Goal: Information Seeking & Learning: Learn about a topic

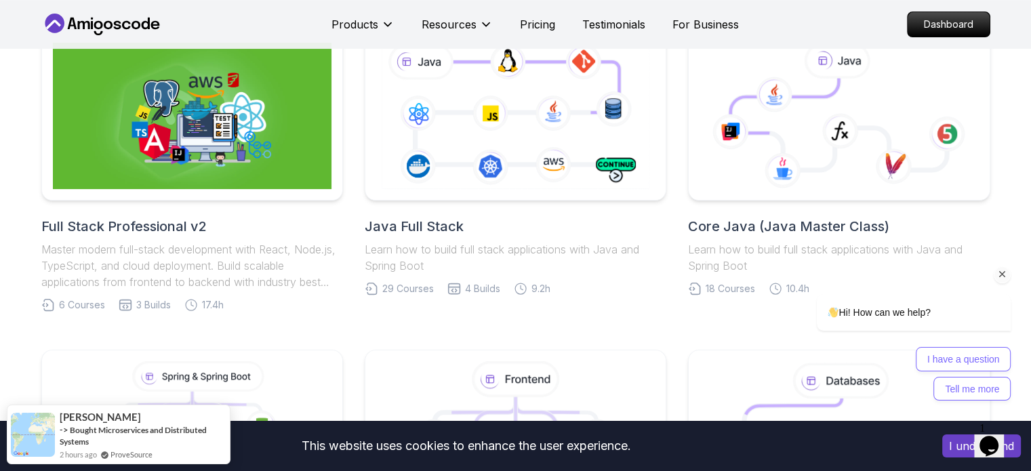
scroll to position [271, 0]
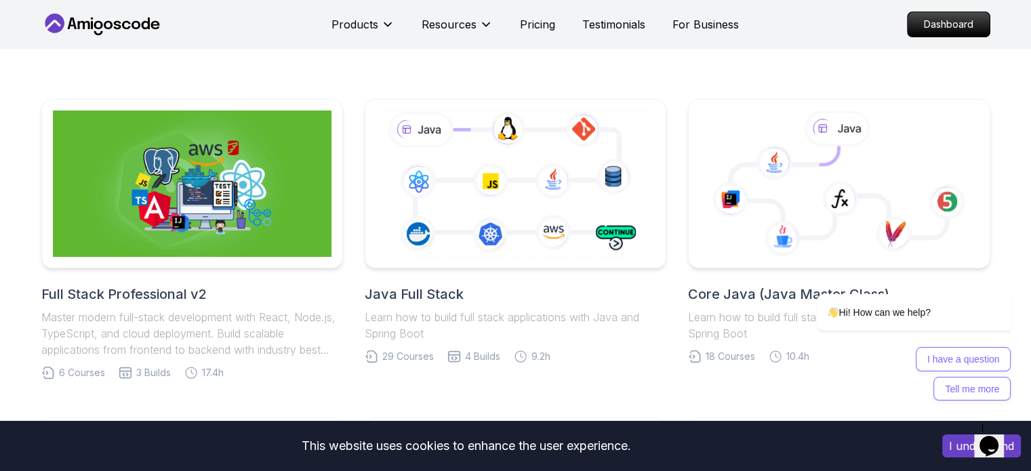
click at [961, 449] on button "I understand" at bounding box center [981, 446] width 79 height 23
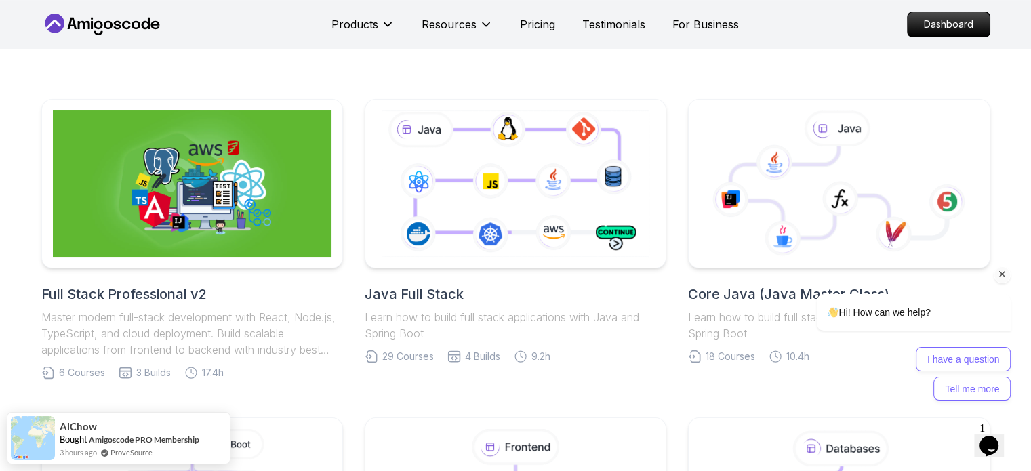
click at [1002, 275] on icon "Chat attention grabber" at bounding box center [1003, 274] width 12 height 12
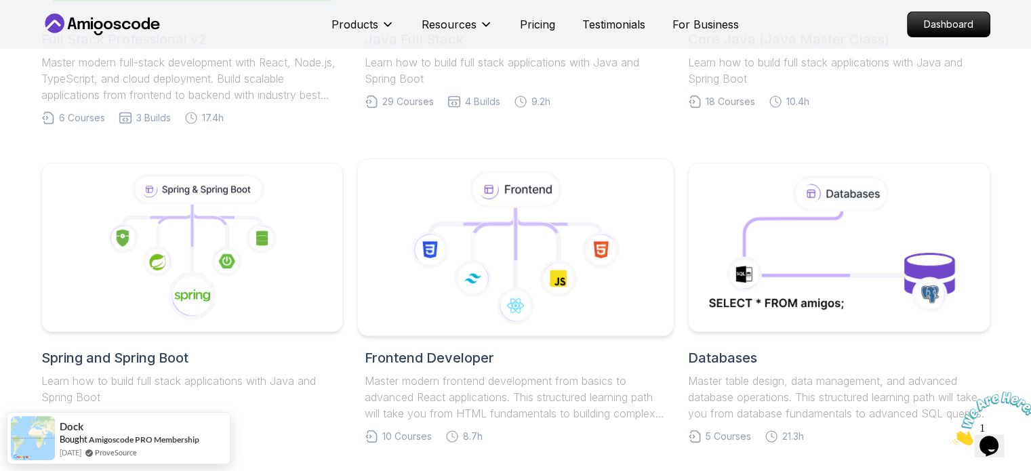
scroll to position [525, 0]
click at [277, 250] on icon at bounding box center [265, 238] width 32 height 32
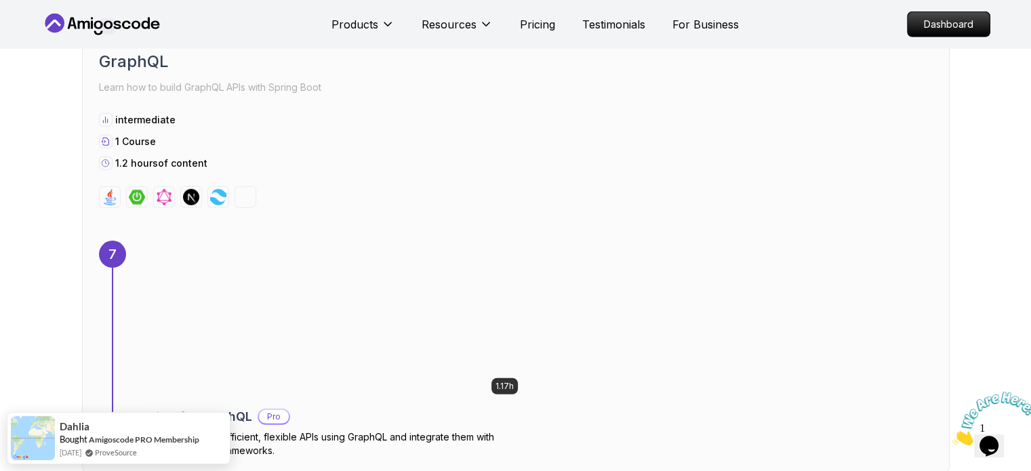
scroll to position [3524, 0]
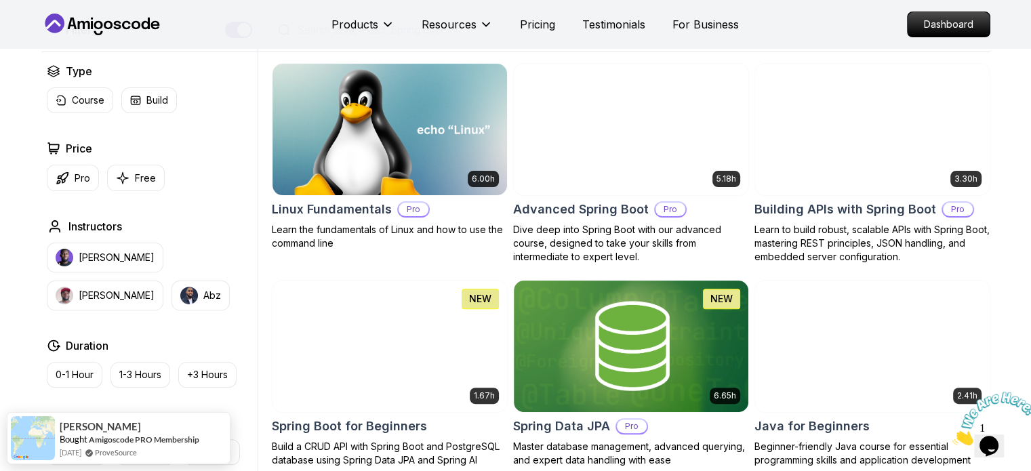
scroll to position [339, 0]
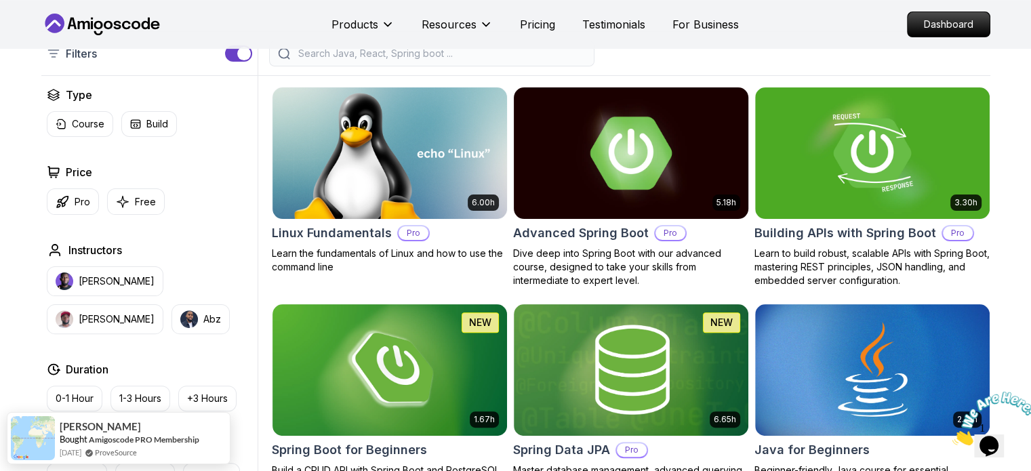
click at [596, 197] on img at bounding box center [631, 153] width 246 height 138
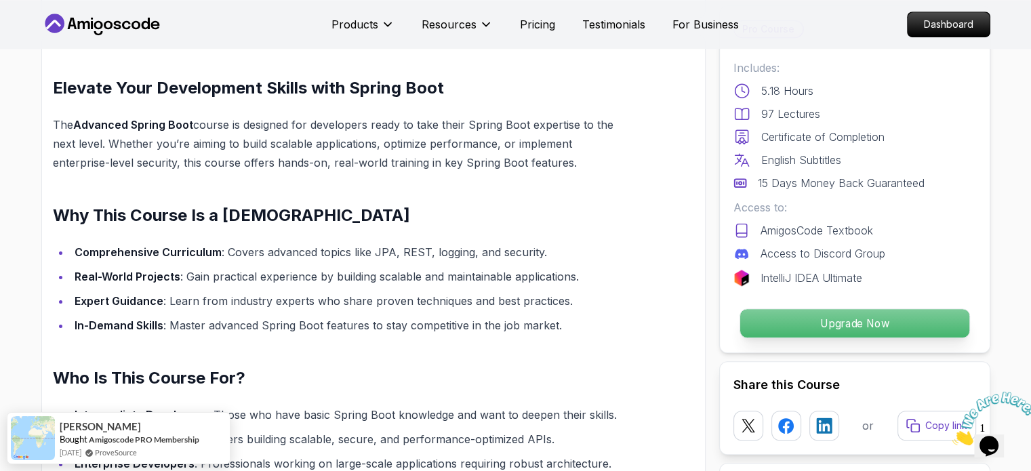
click at [896, 319] on p "Upgrade Now" at bounding box center [854, 323] width 229 height 28
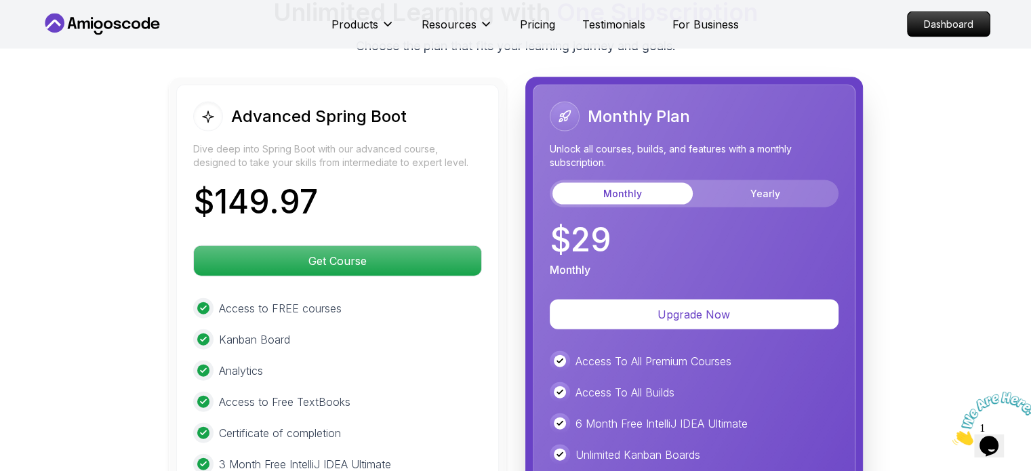
scroll to position [2993, 0]
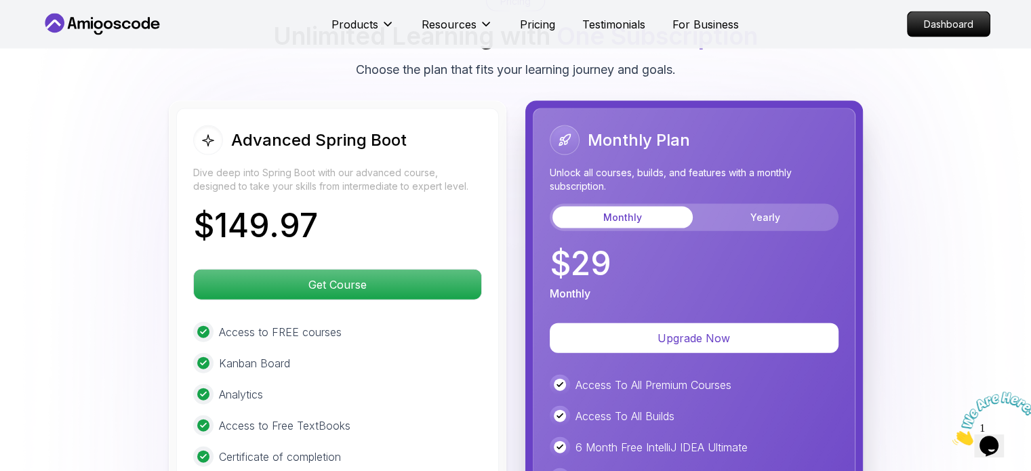
click at [925, 235] on div "Advanced Spring Boot Dive deep into Spring Boot with our advanced course, desig…" at bounding box center [515, 400] width 949 height 599
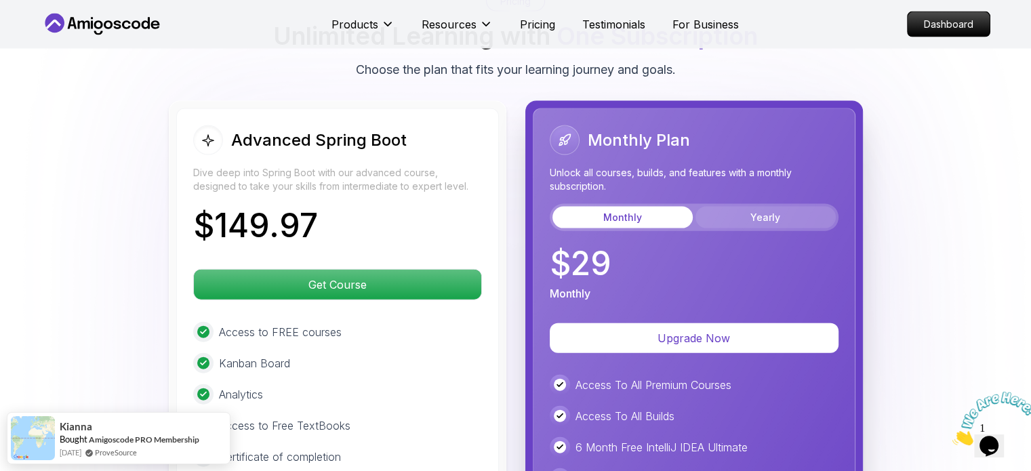
click at [762, 207] on button "Yearly" at bounding box center [766, 218] width 140 height 22
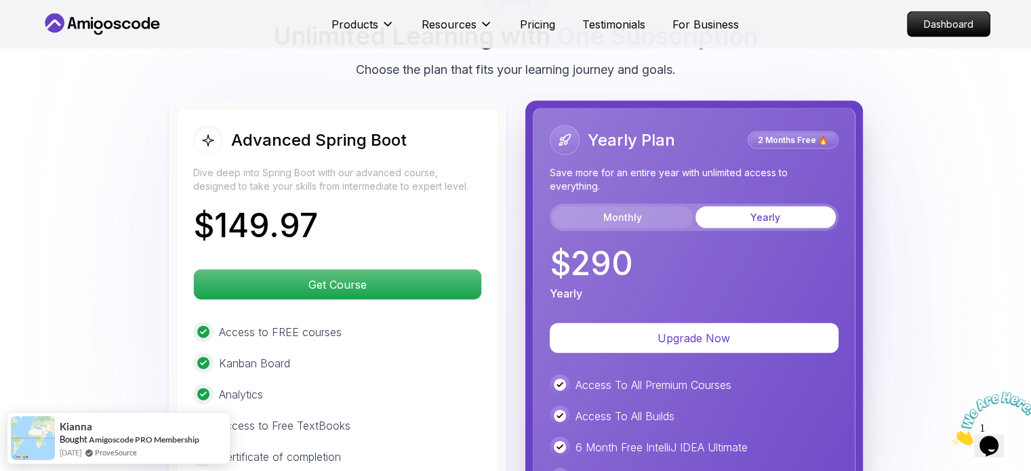
click at [640, 207] on button "Monthly" at bounding box center [623, 218] width 140 height 22
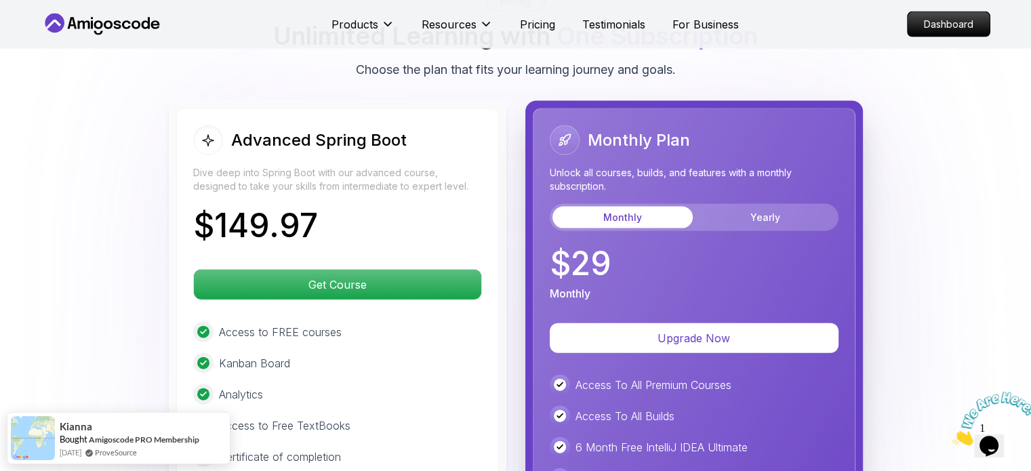
click at [884, 174] on div "Advanced Spring Boot Dive deep into Spring Boot with our advanced course, desig…" at bounding box center [515, 400] width 949 height 599
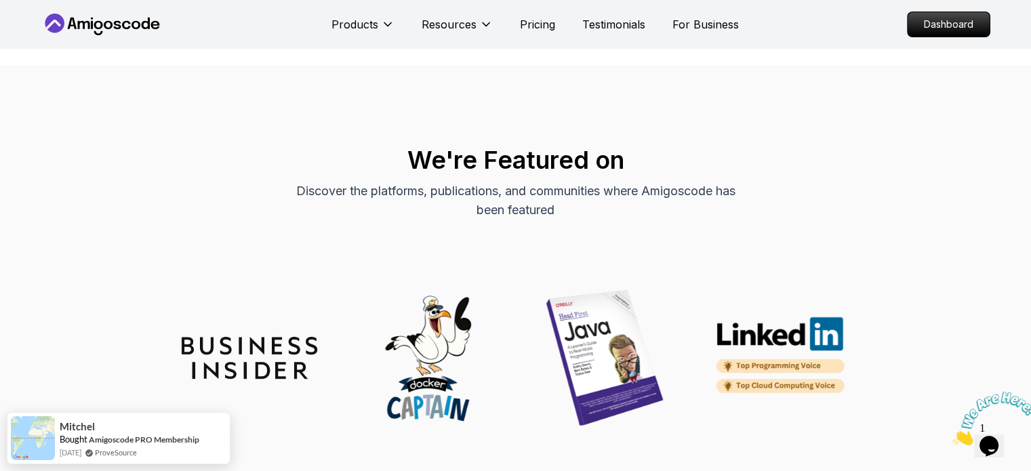
scroll to position [4959, 0]
click at [925, 170] on div "We're Featured on Discover the platforms, publications, and communities where A…" at bounding box center [515, 182] width 949 height 73
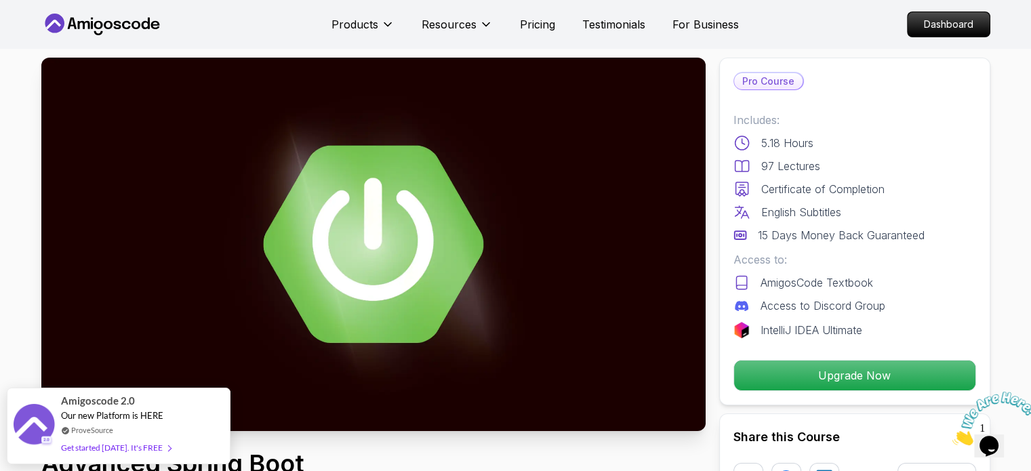
scroll to position [0, 0]
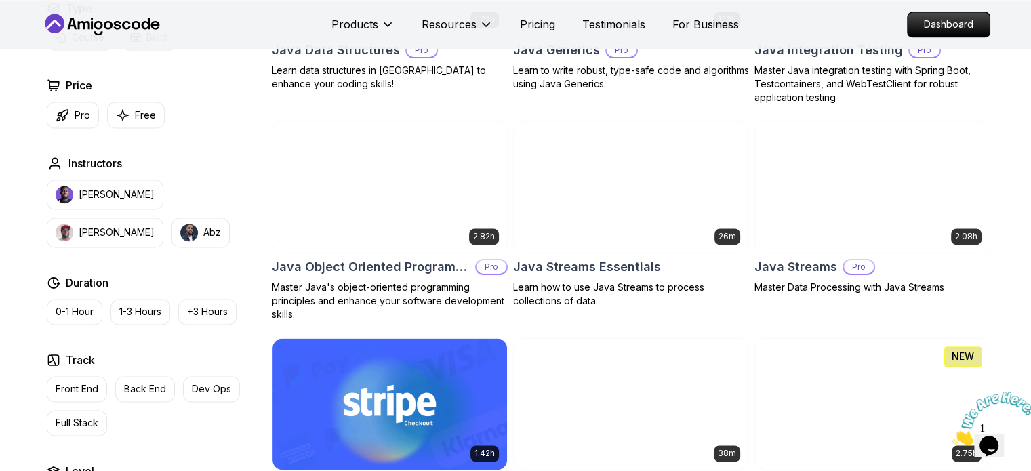
scroll to position [2034, 0]
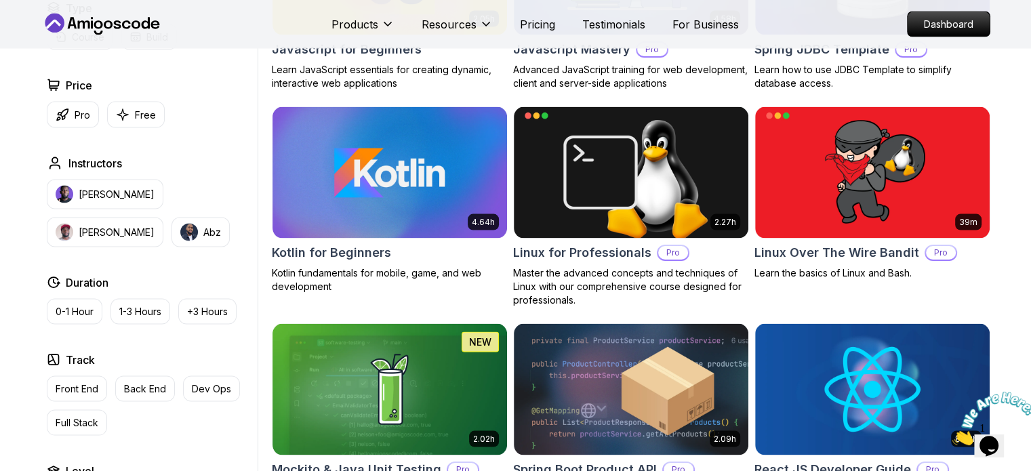
scroll to position [2644, 0]
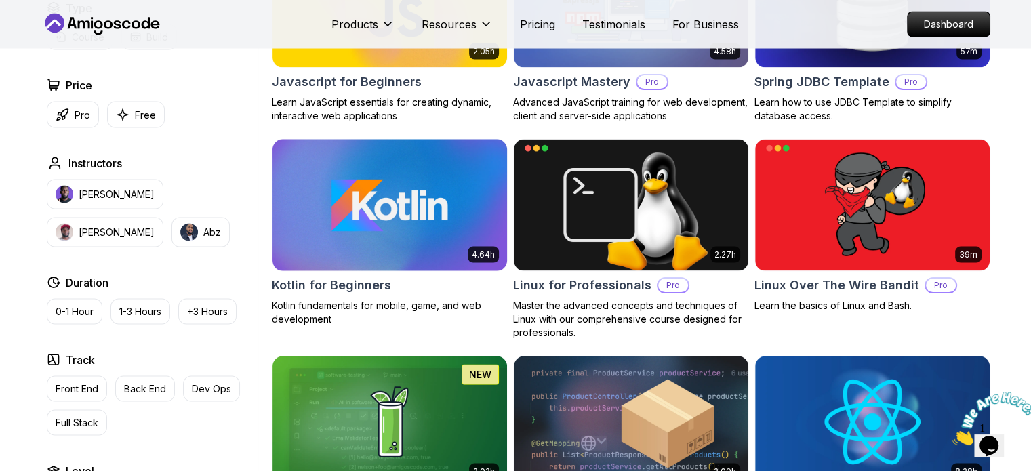
click at [457, 245] on img at bounding box center [389, 205] width 246 height 138
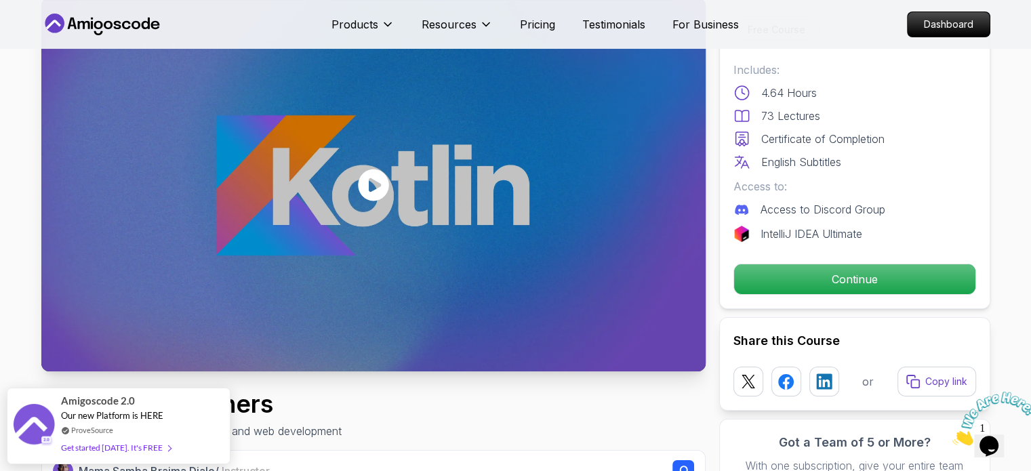
scroll to position [68, 0]
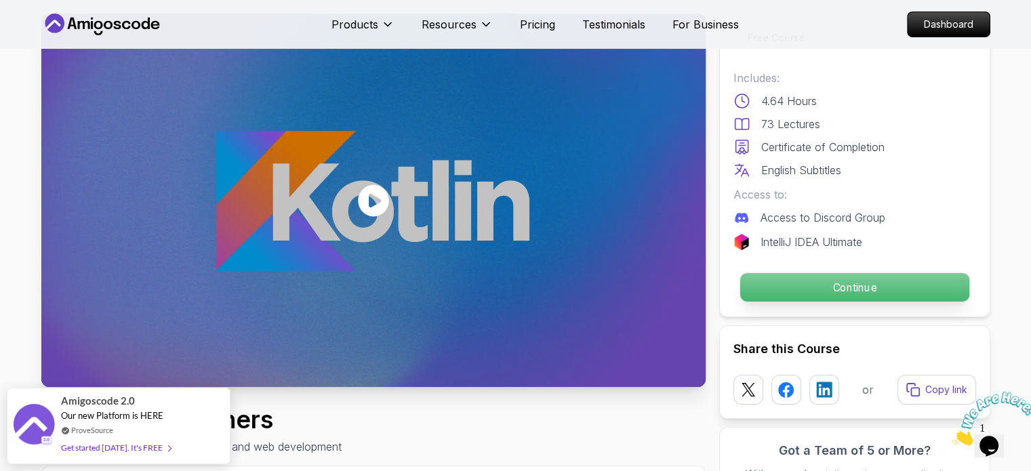
click at [937, 287] on p "Continue" at bounding box center [854, 287] width 229 height 28
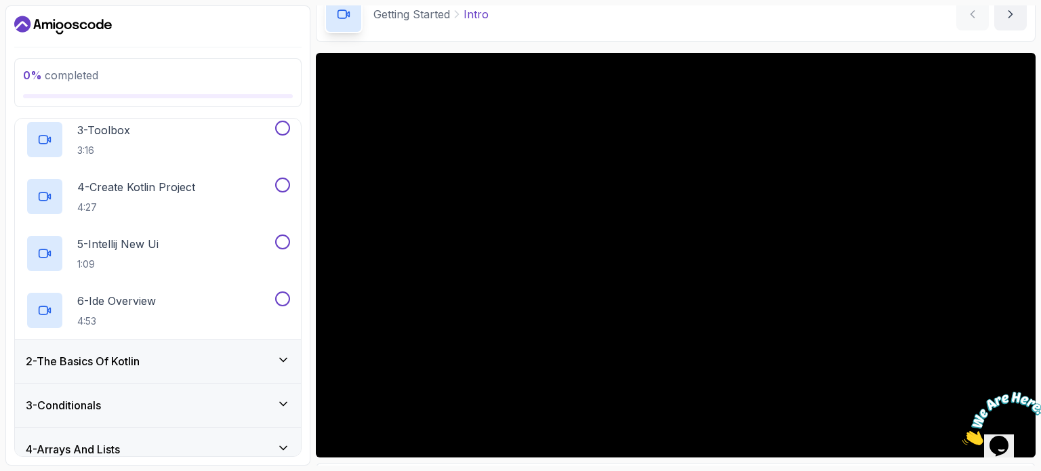
scroll to position [309, 0]
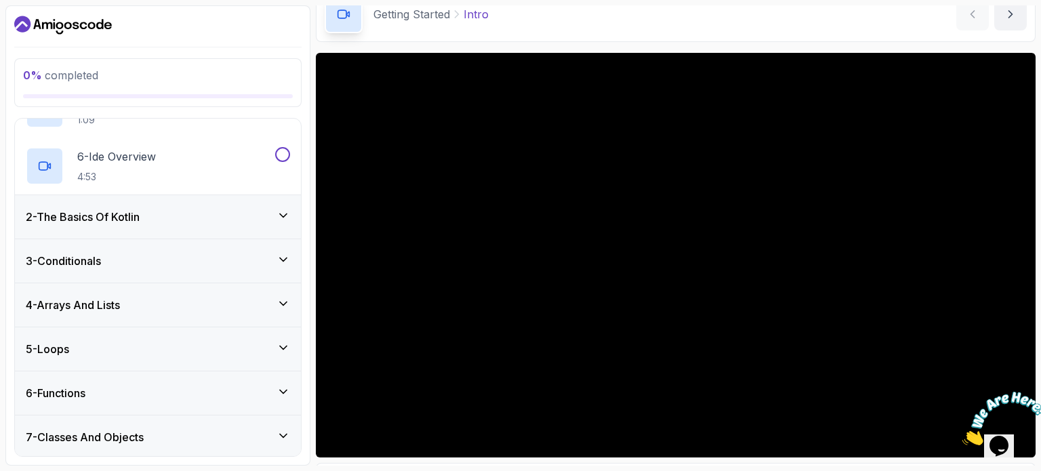
click at [138, 214] on h3 "2 - The Basics Of Kotlin" at bounding box center [83, 217] width 114 height 16
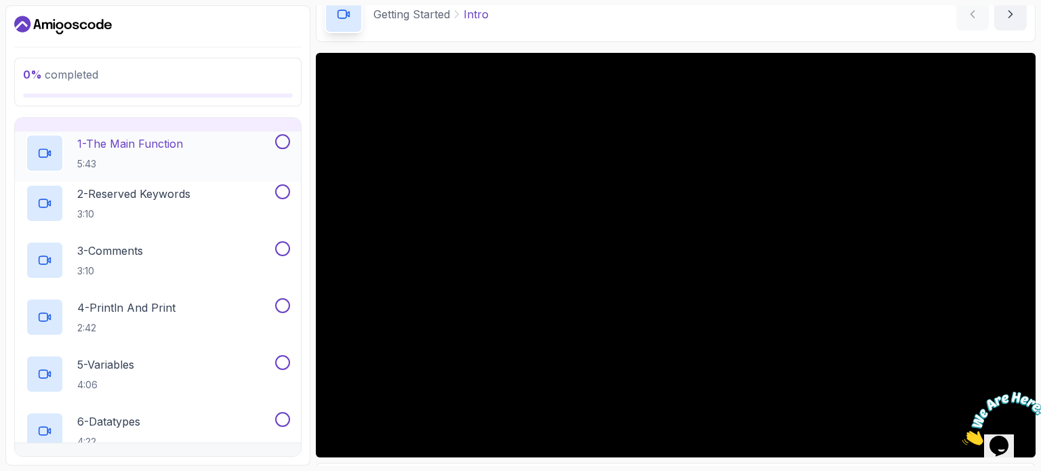
scroll to position [0, 0]
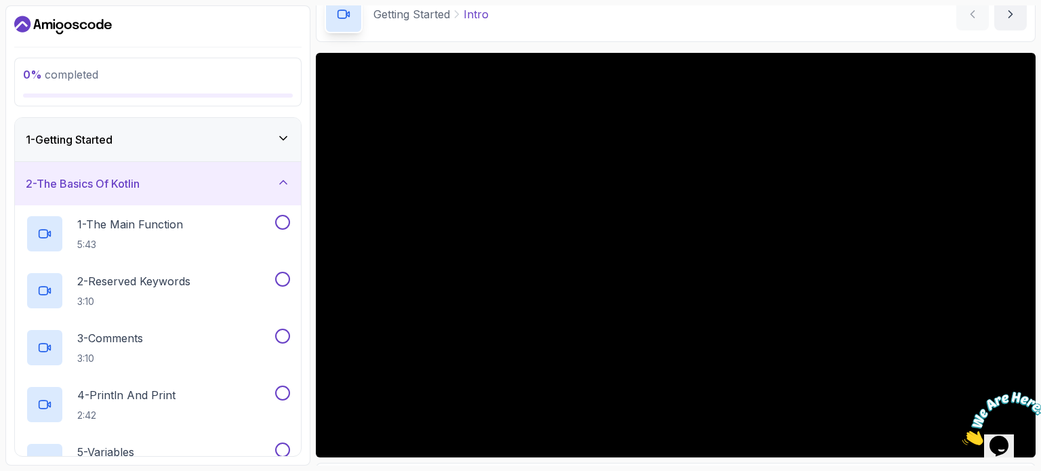
click at [182, 176] on div "2 - The Basics Of Kotlin" at bounding box center [158, 184] width 264 height 16
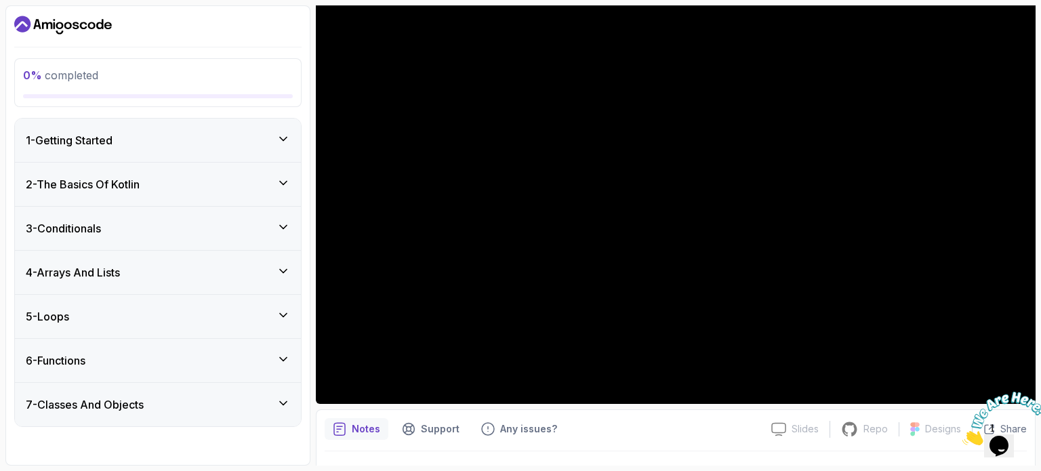
scroll to position [153, 0]
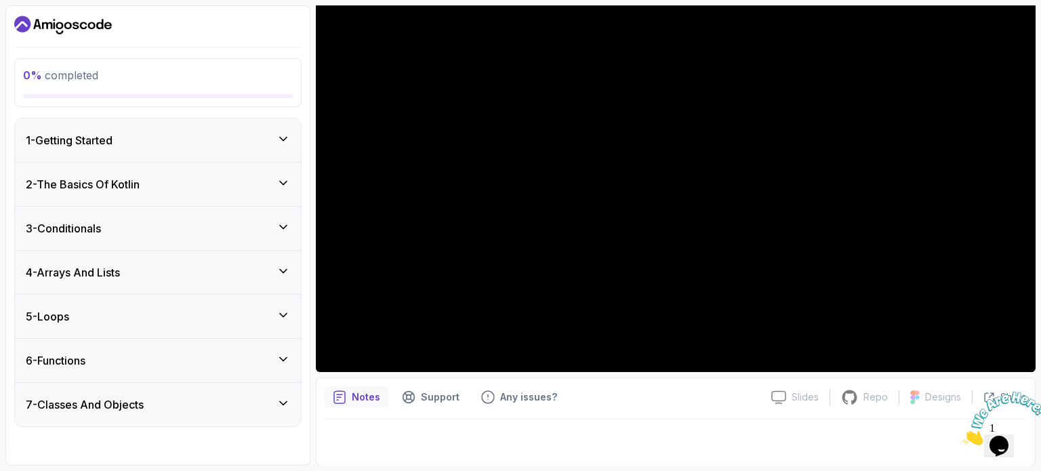
click at [963, 436] on icon "Close" at bounding box center [963, 442] width 0 height 12
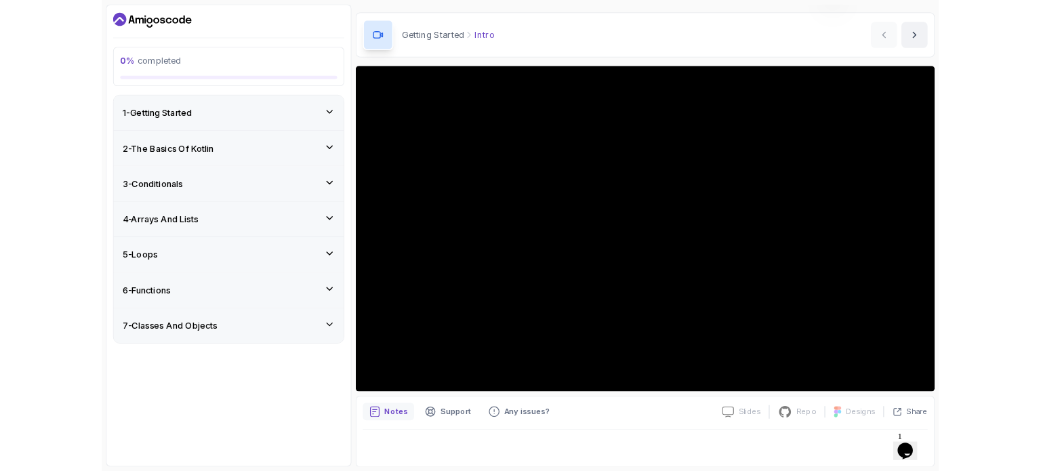
scroll to position [136, 0]
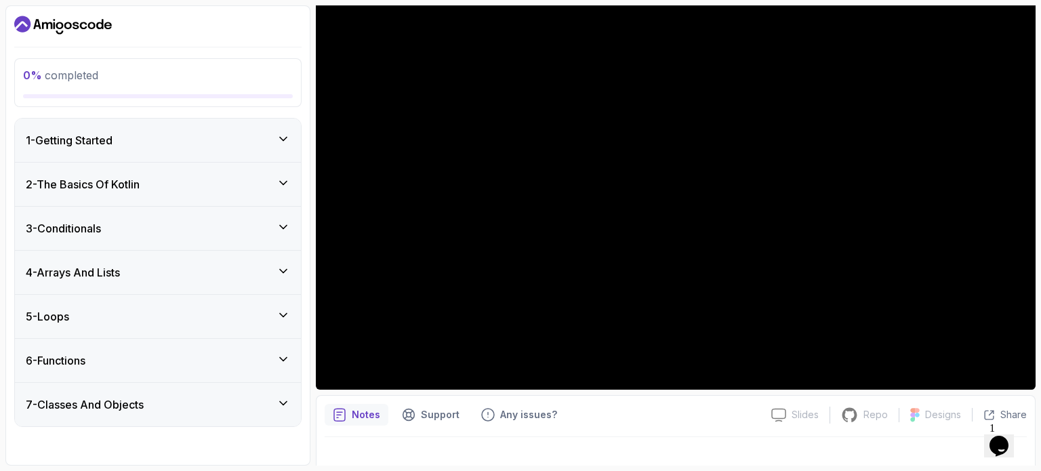
click at [255, 119] on div "1 - Getting Started" at bounding box center [158, 140] width 286 height 43
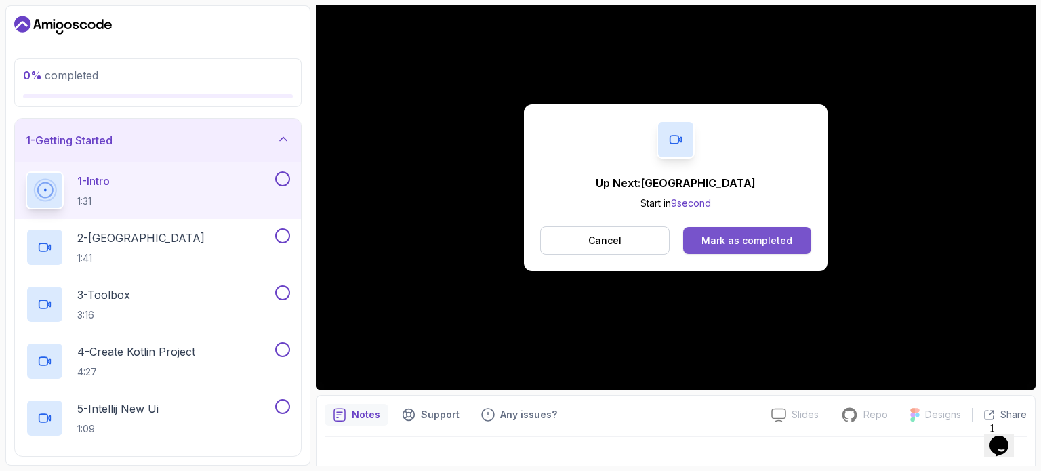
click at [757, 238] on div "Mark as completed" at bounding box center [747, 241] width 91 height 14
